Goal: Information Seeking & Learning: Learn about a topic

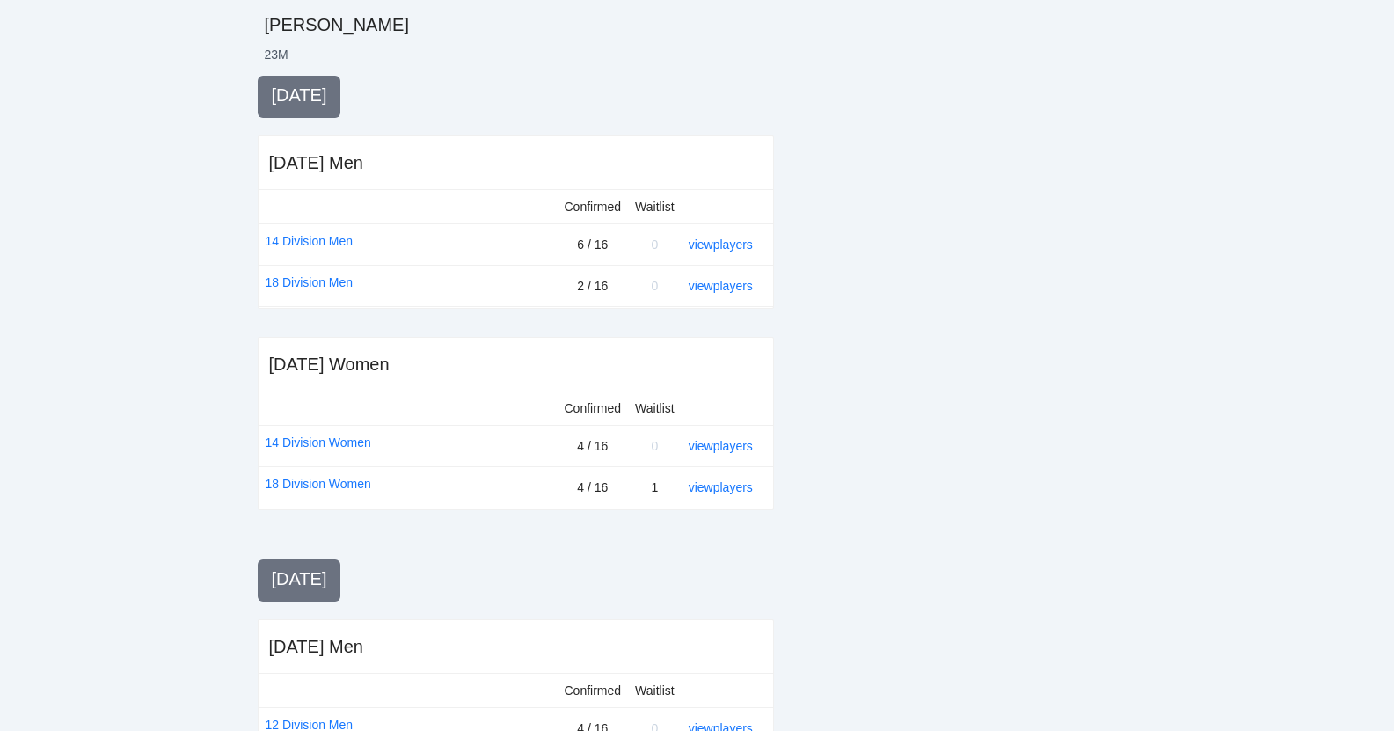
scroll to position [375, 0]
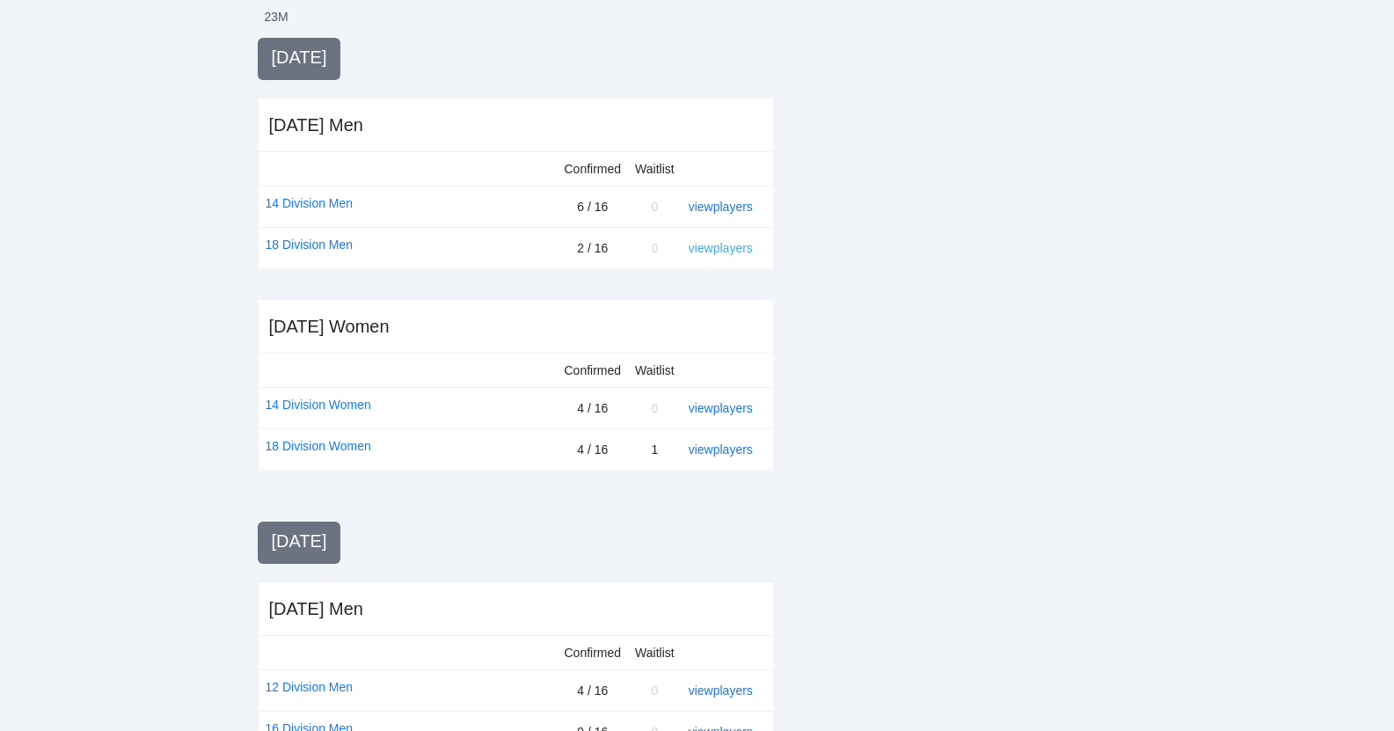
click at [718, 250] on link "view players" at bounding box center [721, 248] width 64 height 14
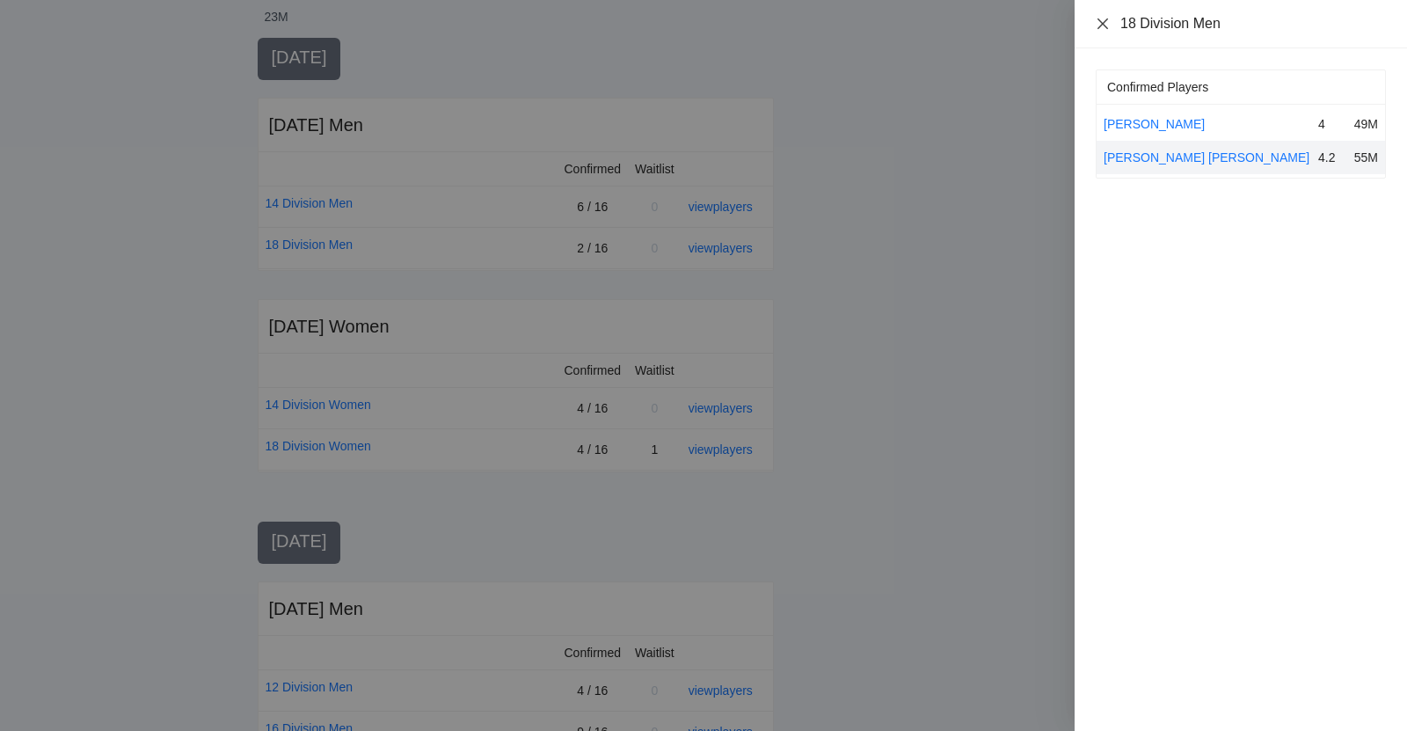
click at [1102, 23] on icon "close" at bounding box center [1102, 23] width 11 height 11
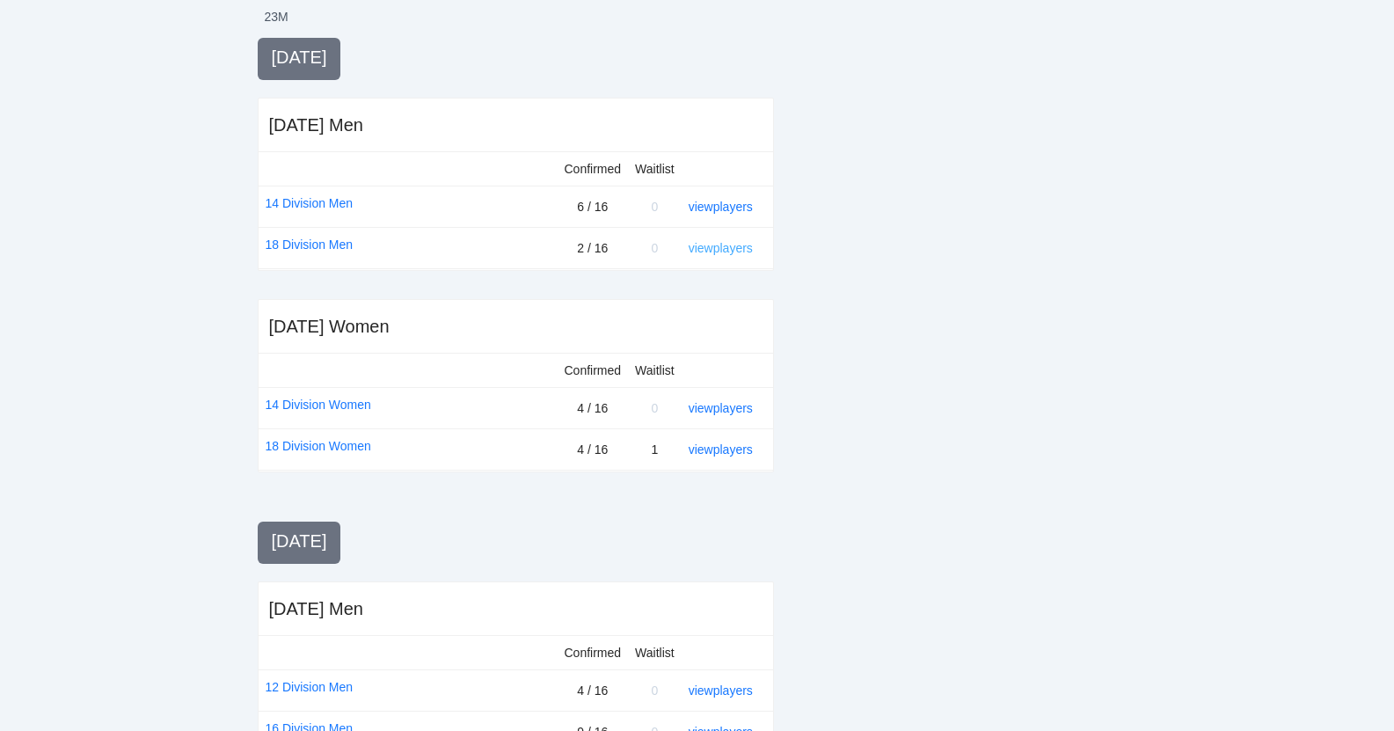
click at [714, 249] on link "view players" at bounding box center [721, 248] width 64 height 14
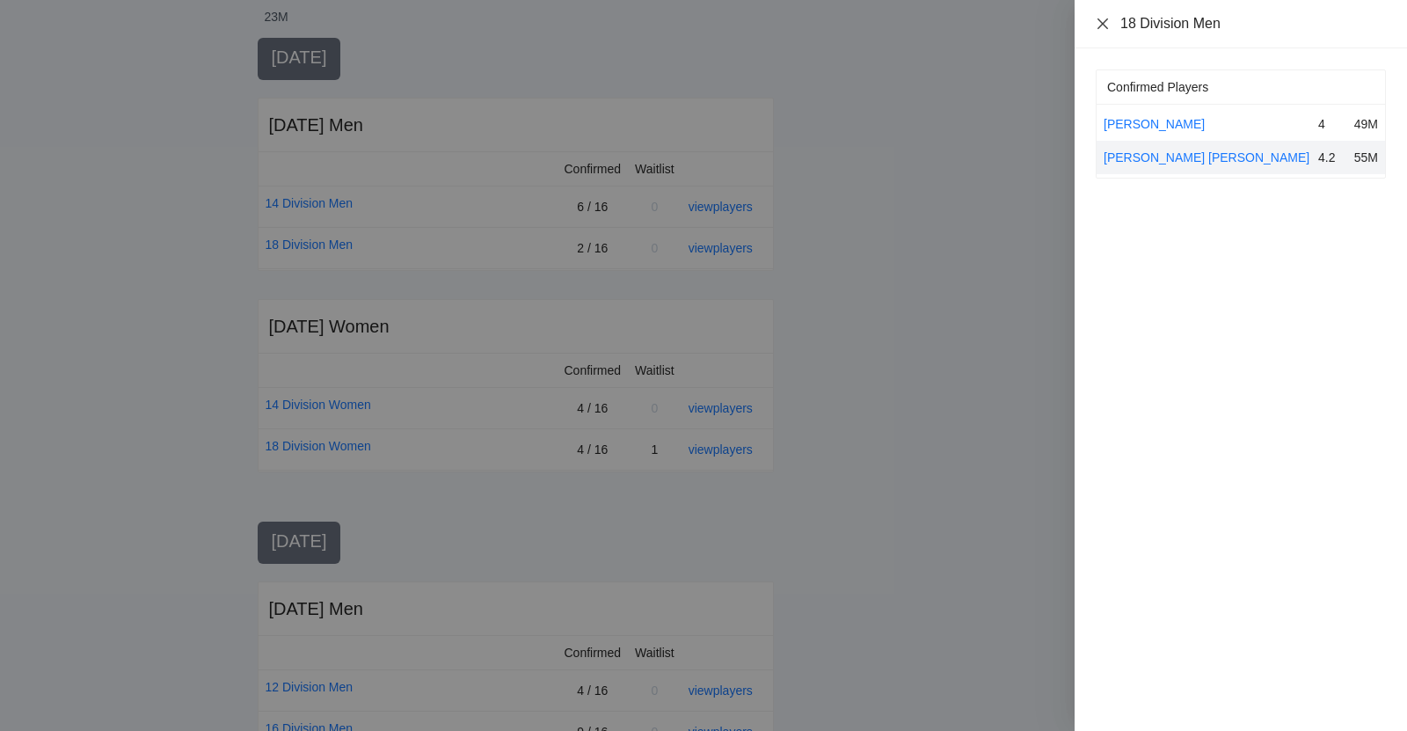
click at [1103, 25] on icon "close" at bounding box center [1103, 24] width 14 height 14
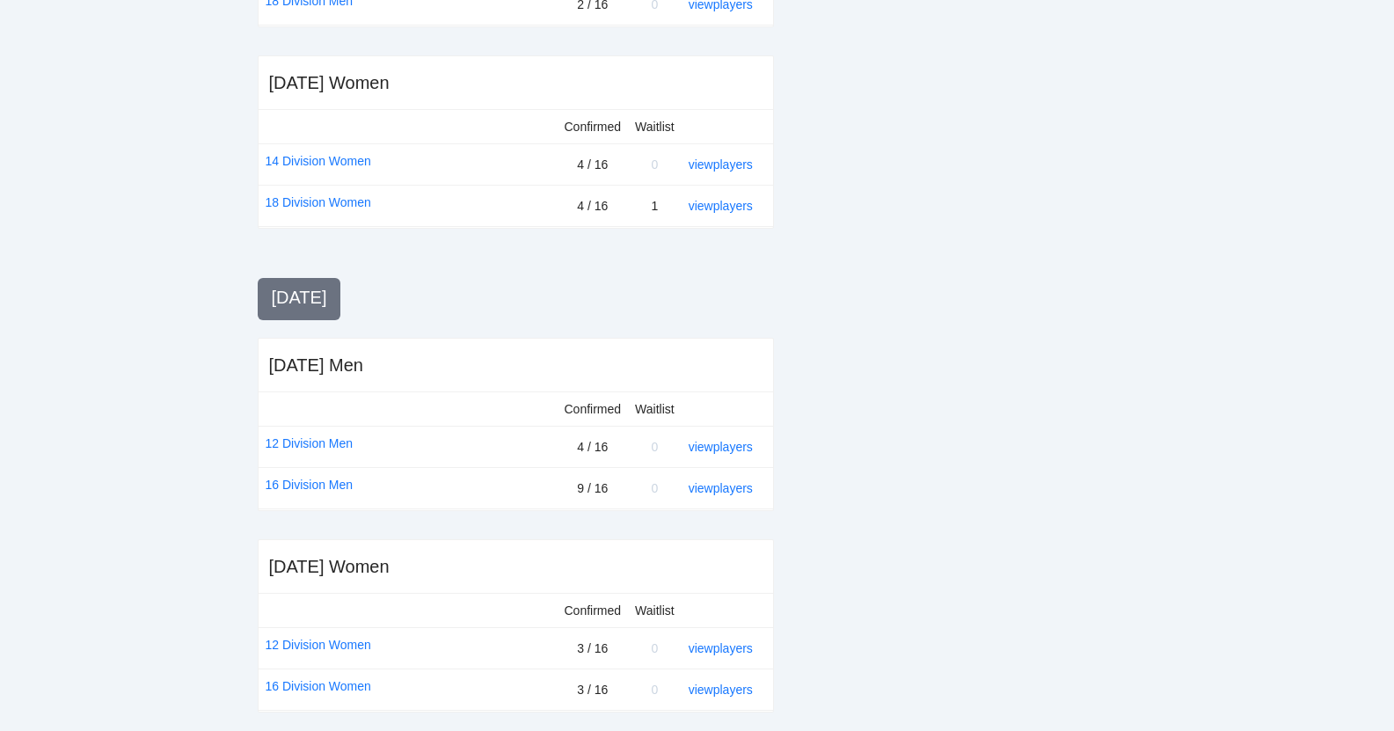
scroll to position [629, 0]
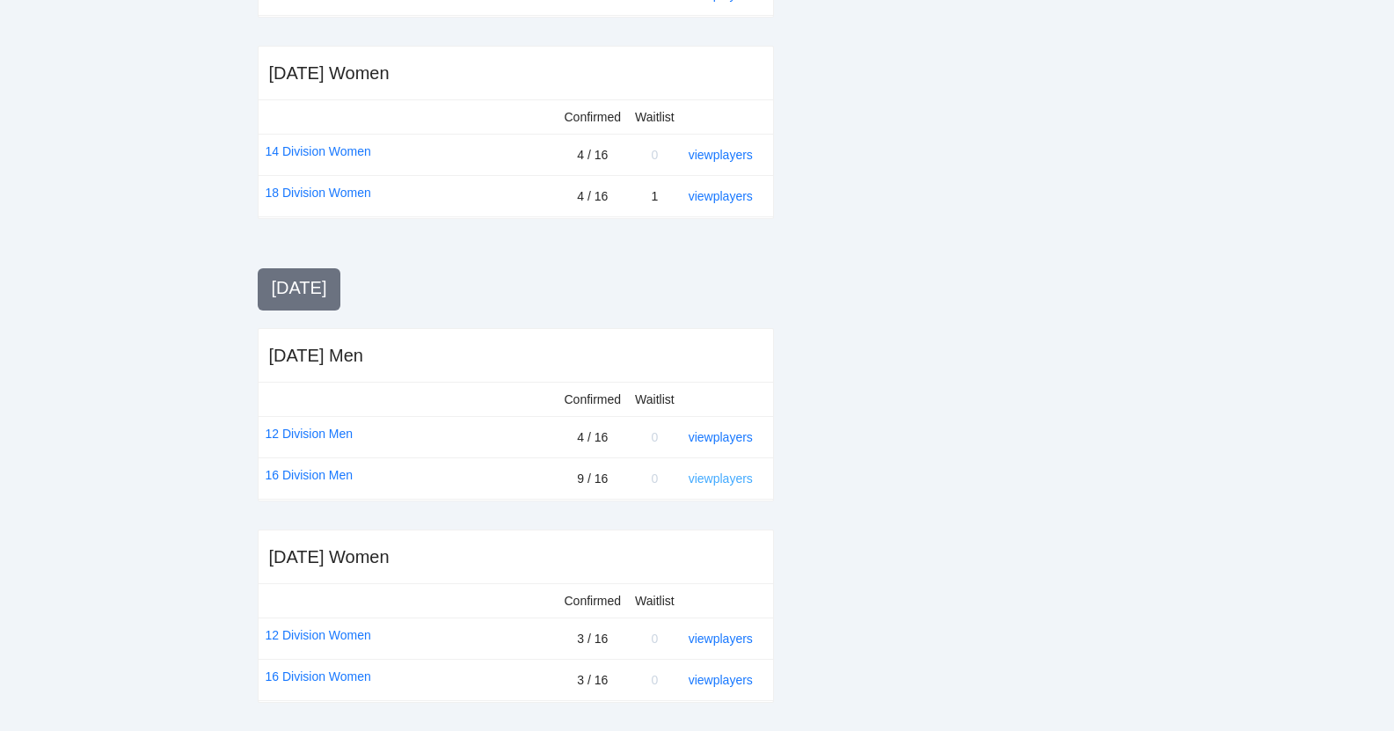
click at [726, 479] on link "view players" at bounding box center [721, 478] width 64 height 14
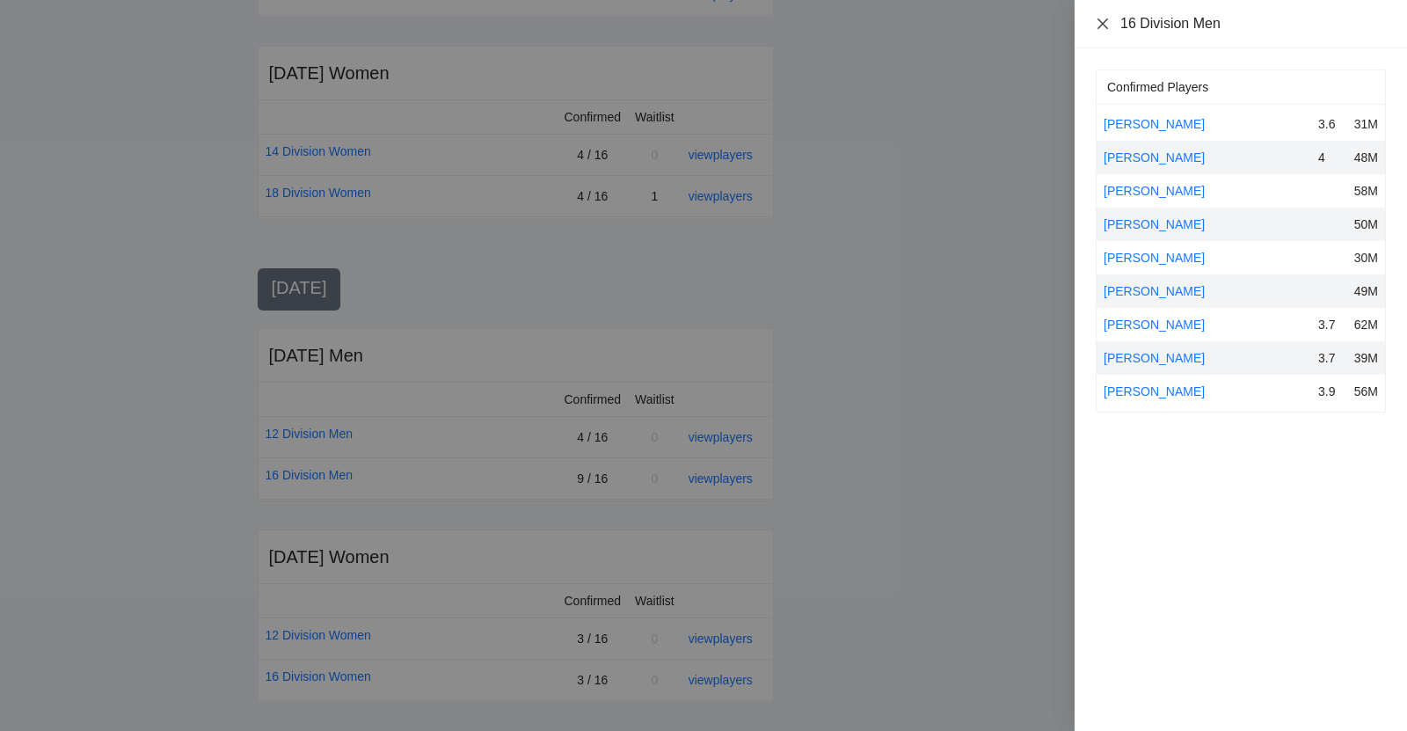
click at [1104, 22] on icon "close" at bounding box center [1102, 23] width 11 height 11
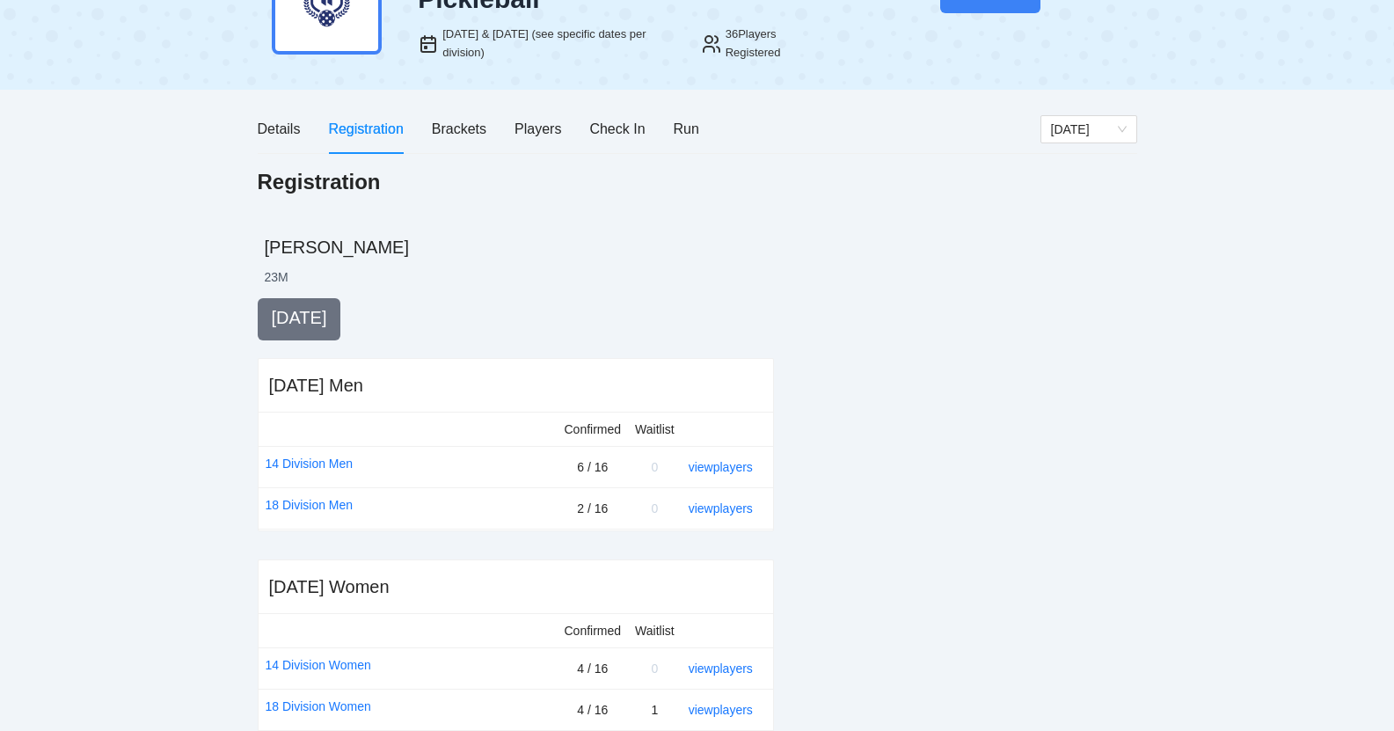
scroll to position [38, 0]
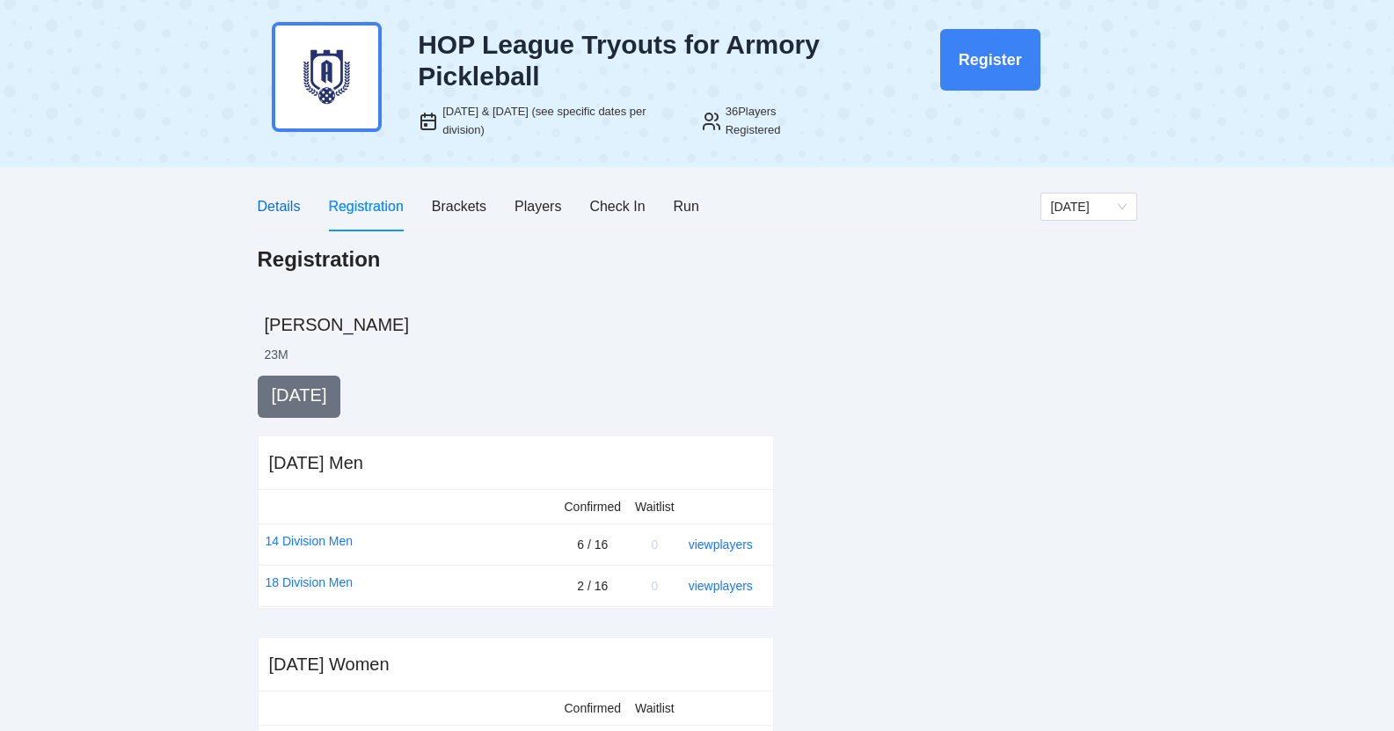
click at [286, 209] on div "Details" at bounding box center [279, 206] width 43 height 22
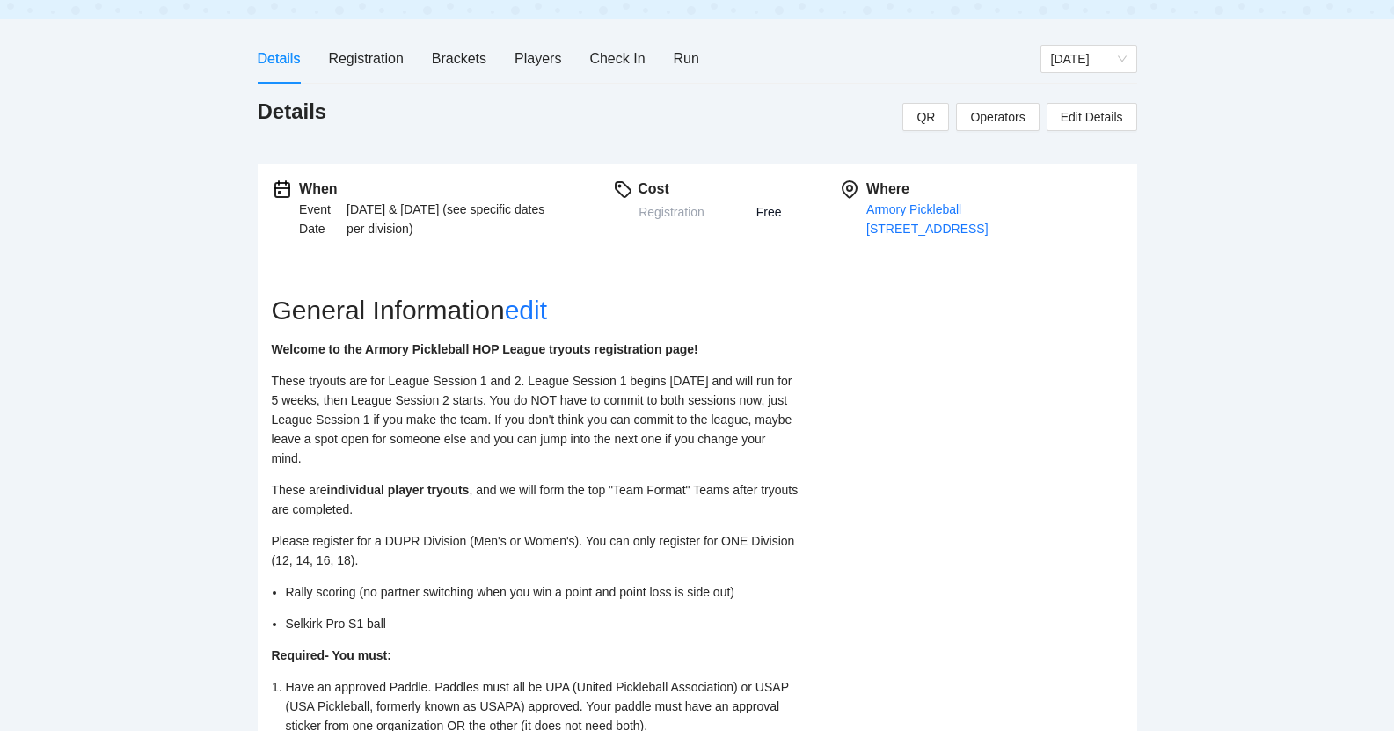
scroll to position [0, 0]
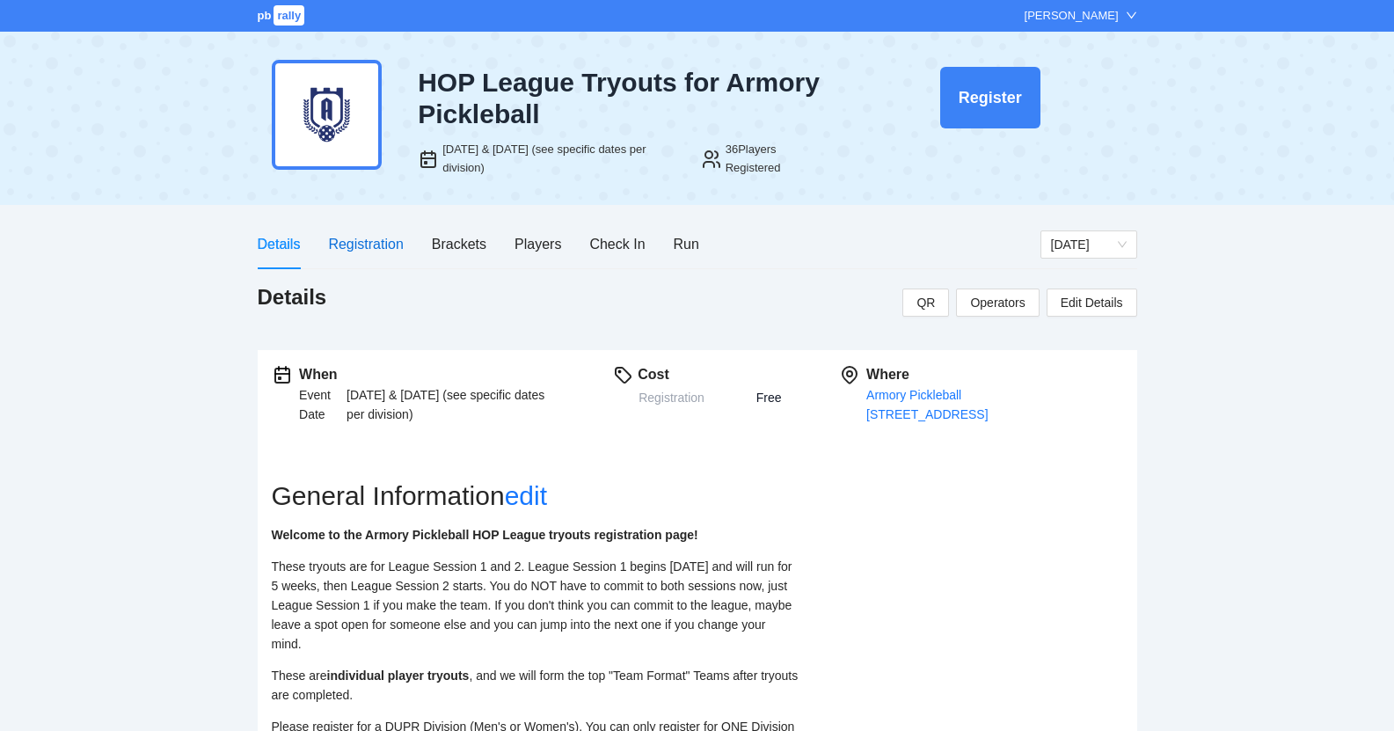
click at [363, 244] on div "Registration" at bounding box center [365, 244] width 75 height 22
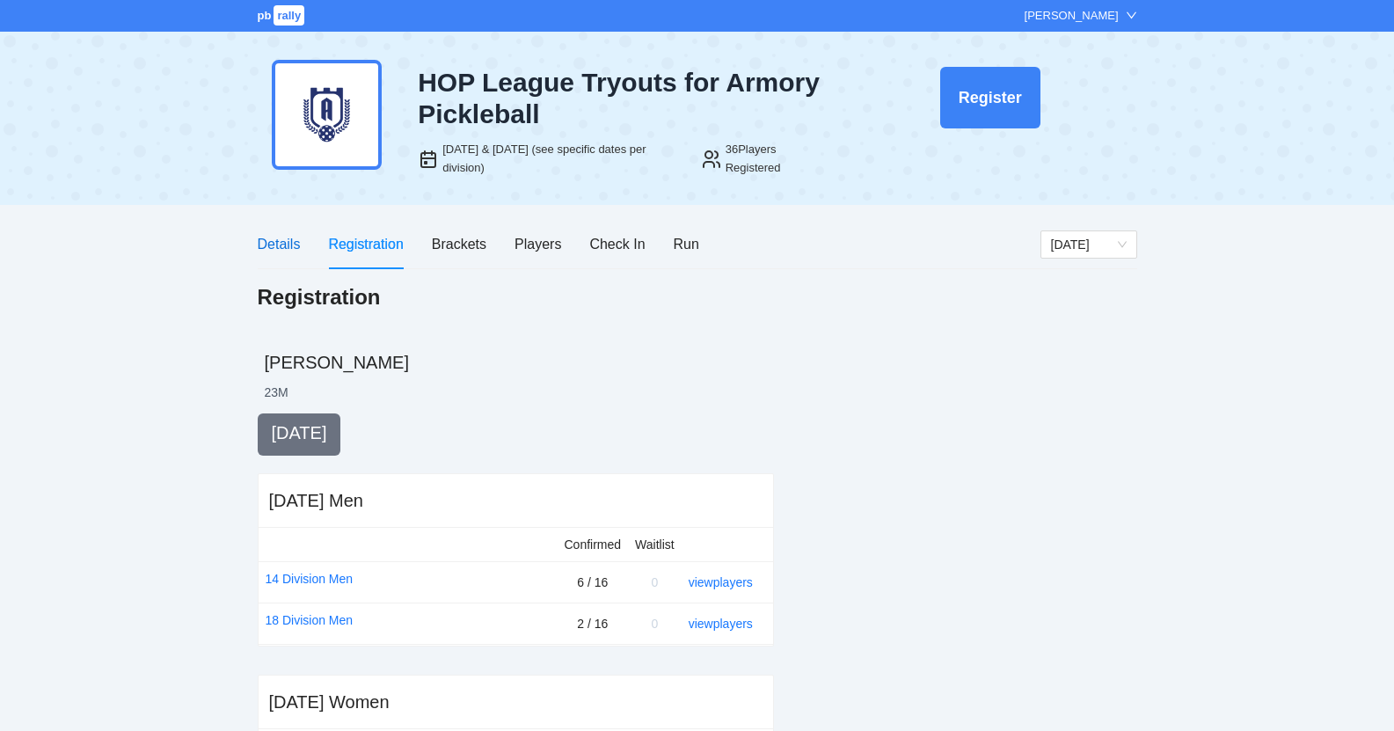
click at [286, 244] on div "Details" at bounding box center [279, 244] width 43 height 22
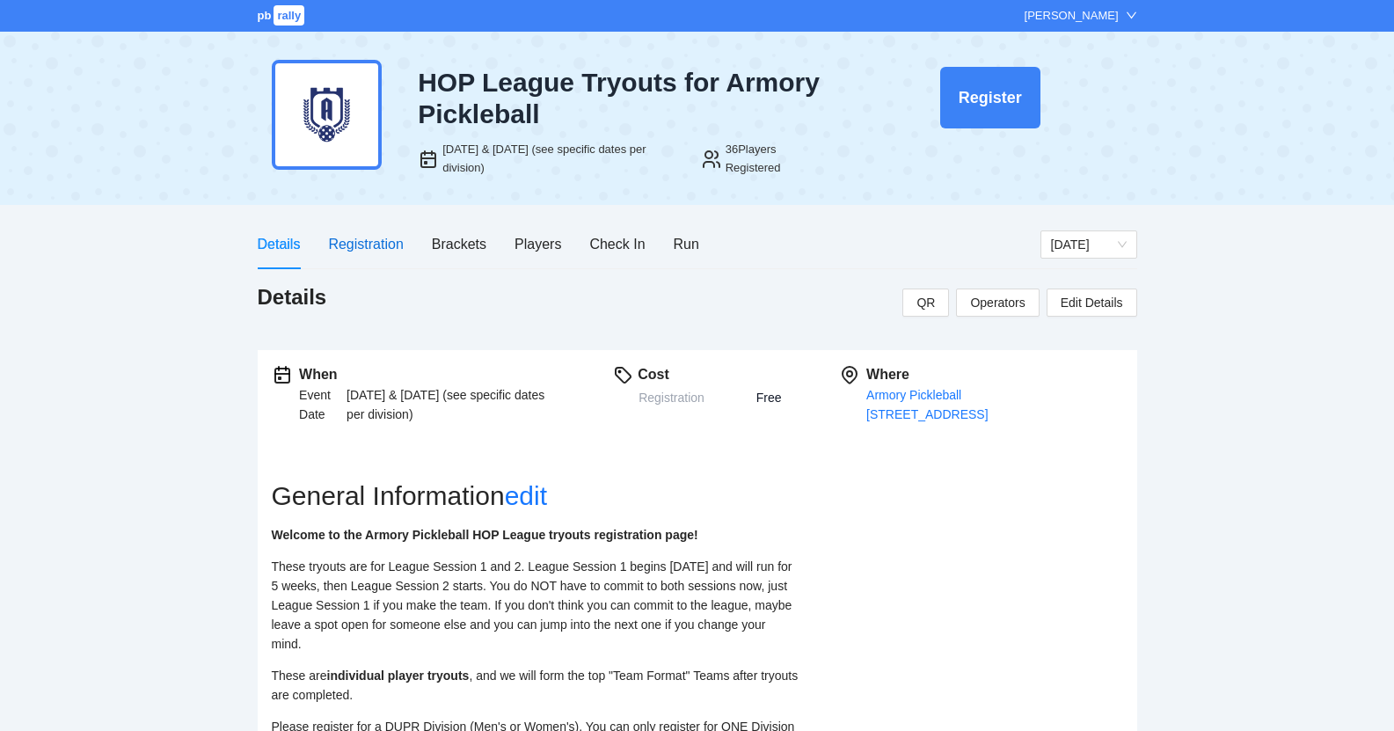
click at [366, 244] on div "Registration" at bounding box center [365, 244] width 75 height 22
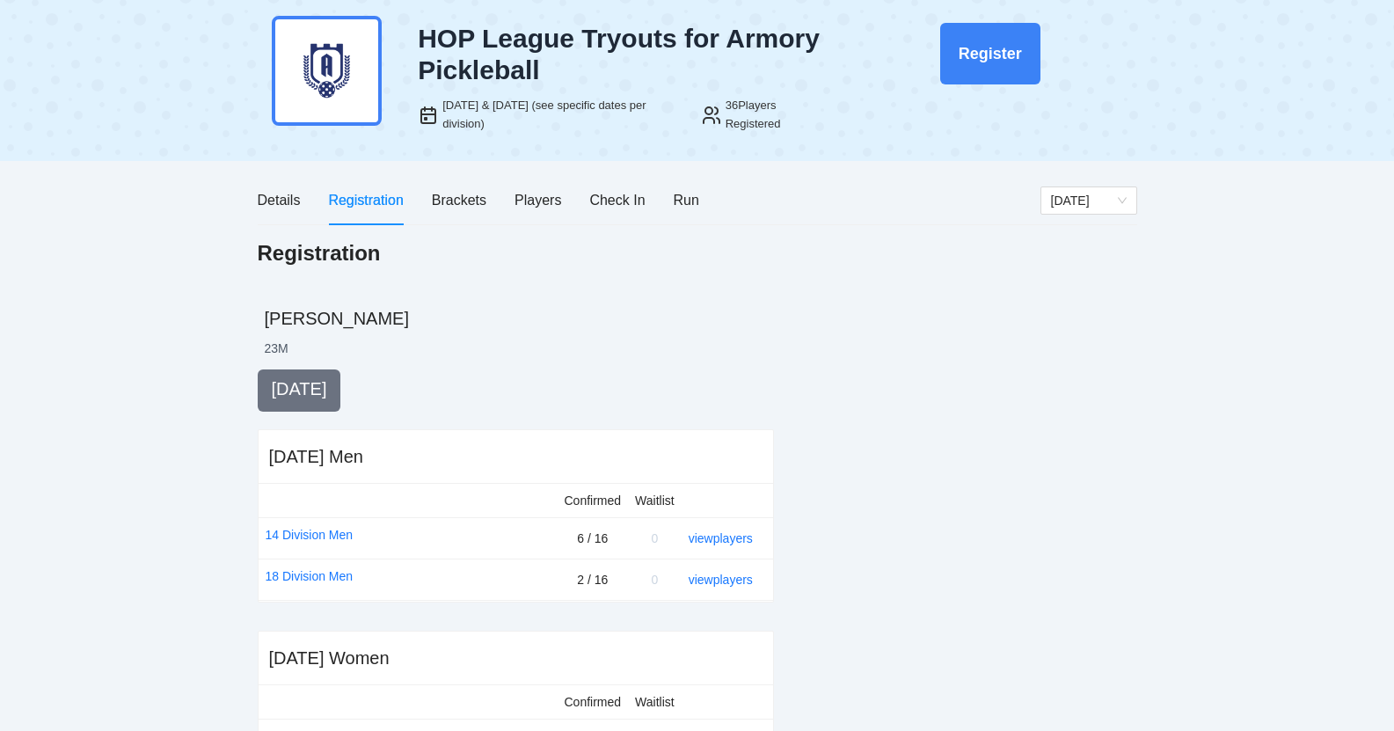
scroll to position [27, 0]
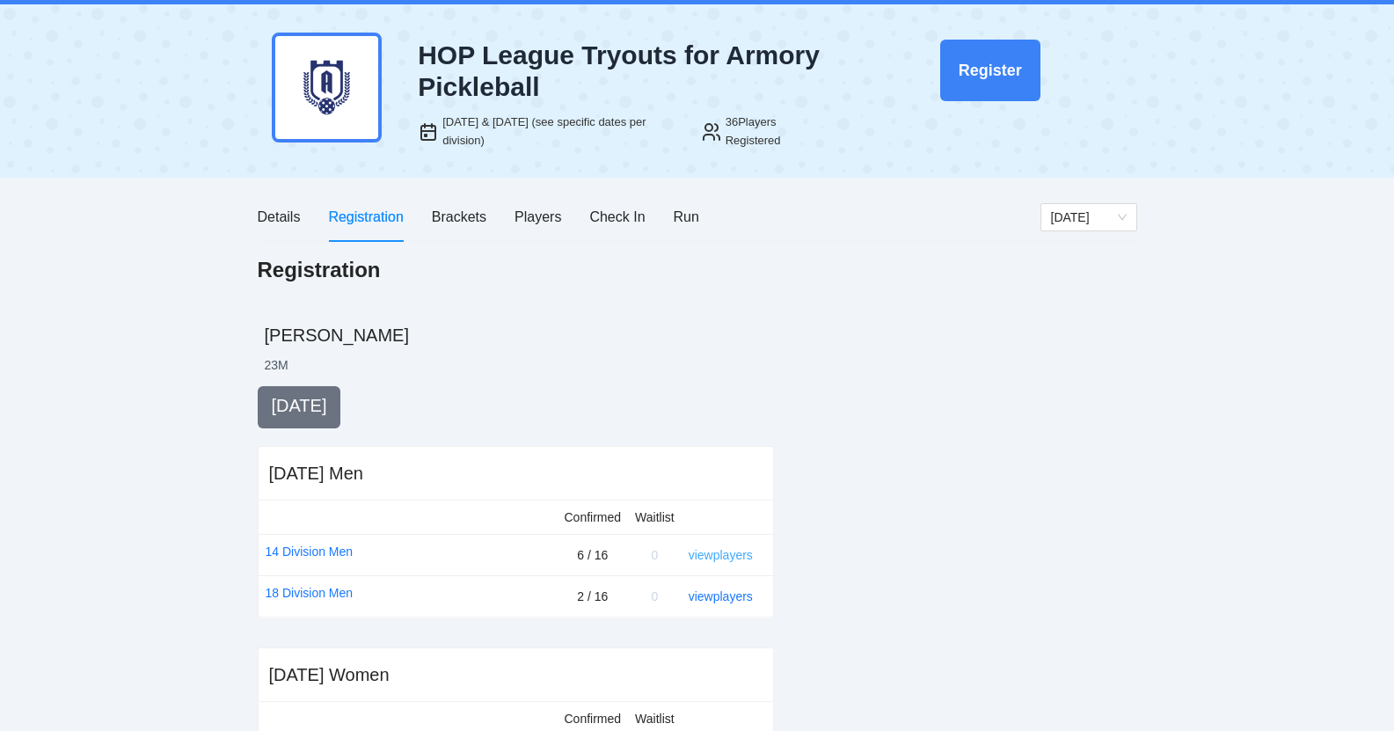
click at [716, 555] on link "view players" at bounding box center [721, 555] width 64 height 14
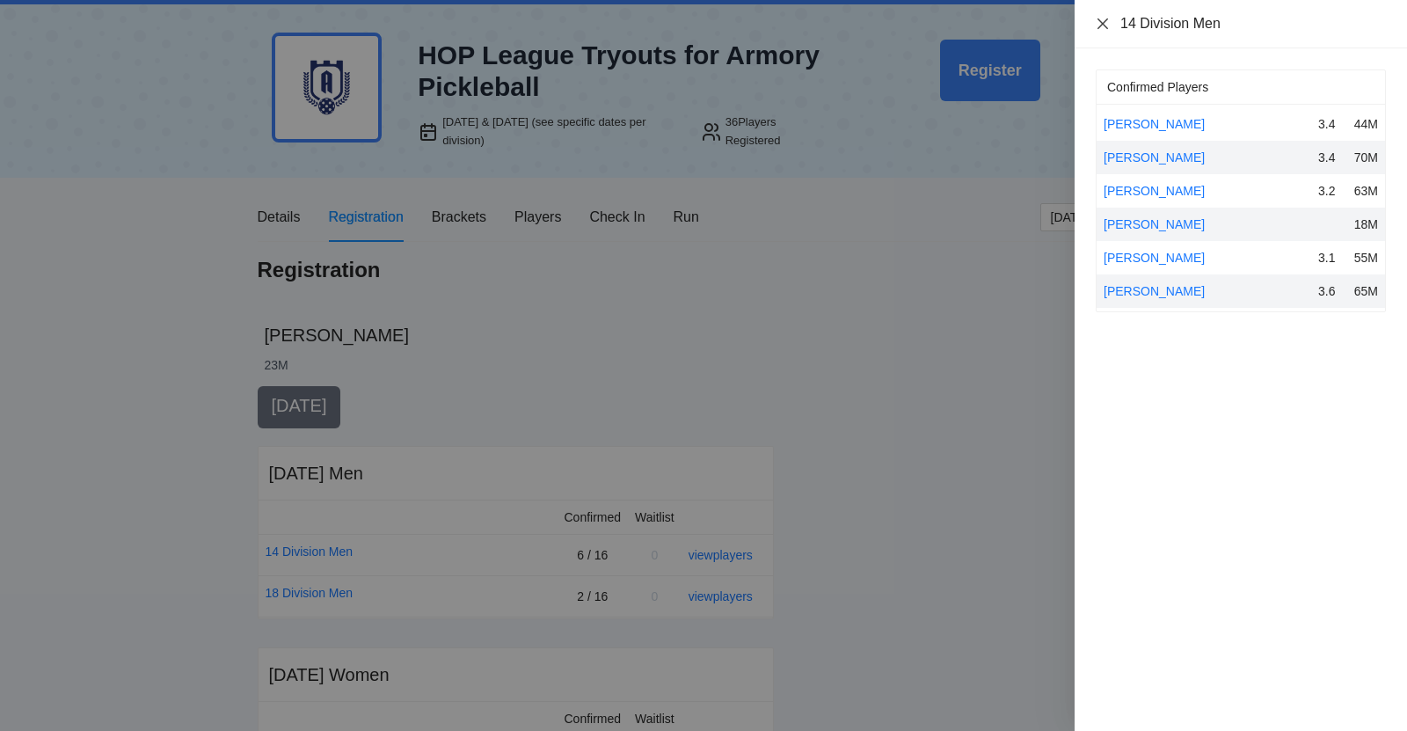
click at [1103, 18] on icon "close" at bounding box center [1103, 24] width 14 height 14
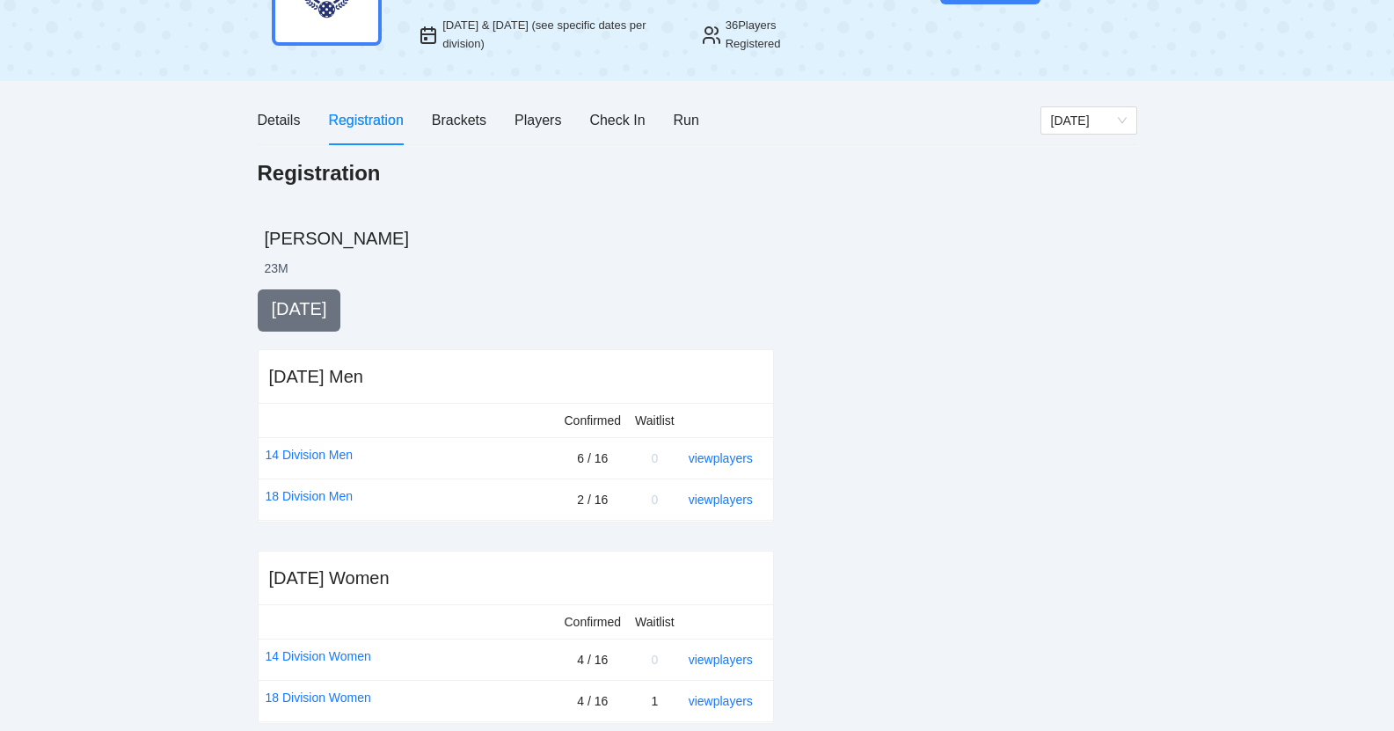
scroll to position [122, 0]
click at [713, 463] on link "view players" at bounding box center [721, 460] width 64 height 14
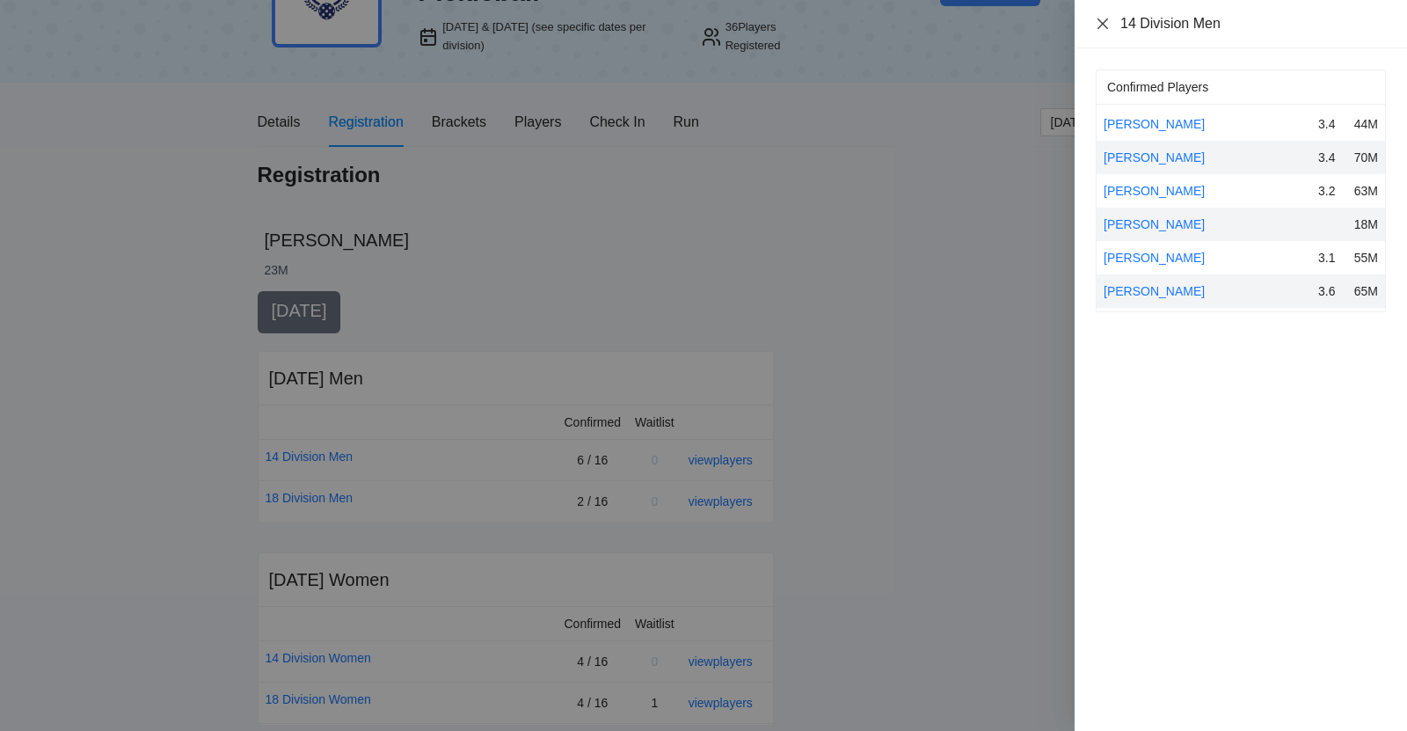
click at [1102, 25] on icon "close" at bounding box center [1102, 23] width 11 height 11
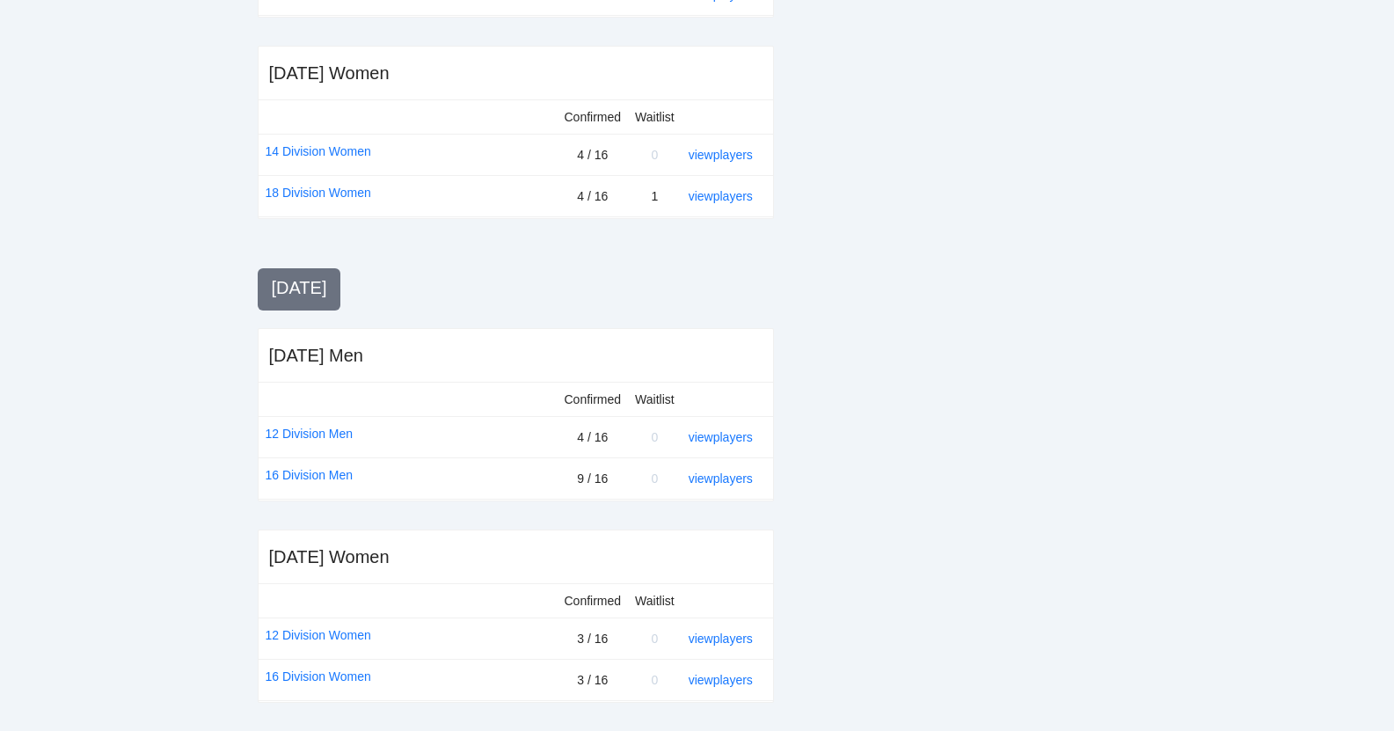
scroll to position [0, 0]
